Goal: Go to known website: Access a specific website the user already knows

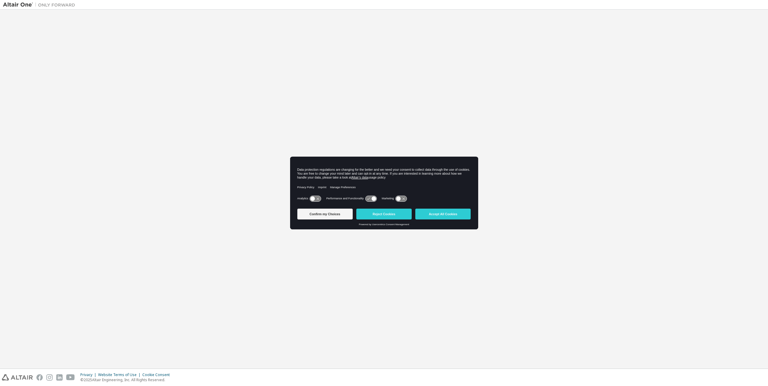
drag, startPoint x: 393, startPoint y: 216, endPoint x: 411, endPoint y: 207, distance: 19.5
click at [393, 216] on button "Reject Cookies" at bounding box center [383, 214] width 55 height 11
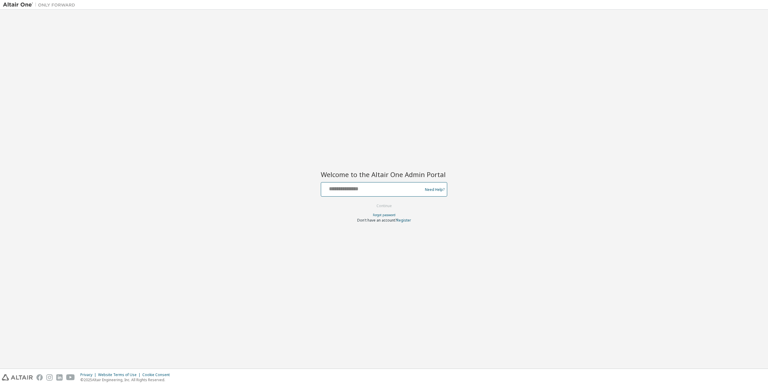
click at [390, 187] on input "text" at bounding box center [372, 188] width 98 height 9
type input "**********"
click at [392, 205] on button "Continue" at bounding box center [384, 206] width 28 height 9
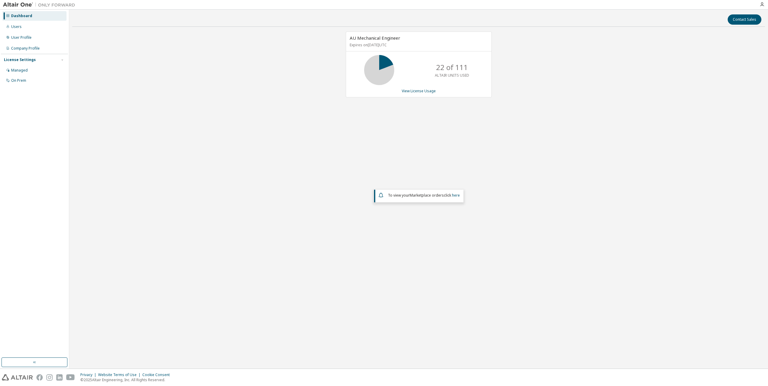
click at [454, 196] on link "here" at bounding box center [456, 195] width 8 height 5
